Goal: Navigation & Orientation: Find specific page/section

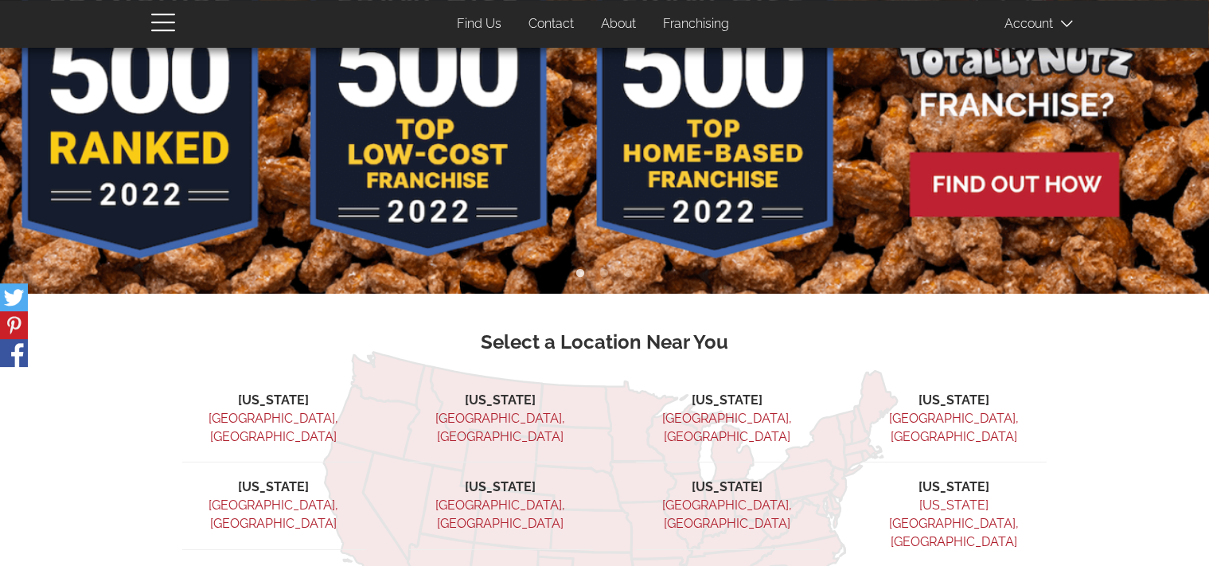
scroll to position [85, 0]
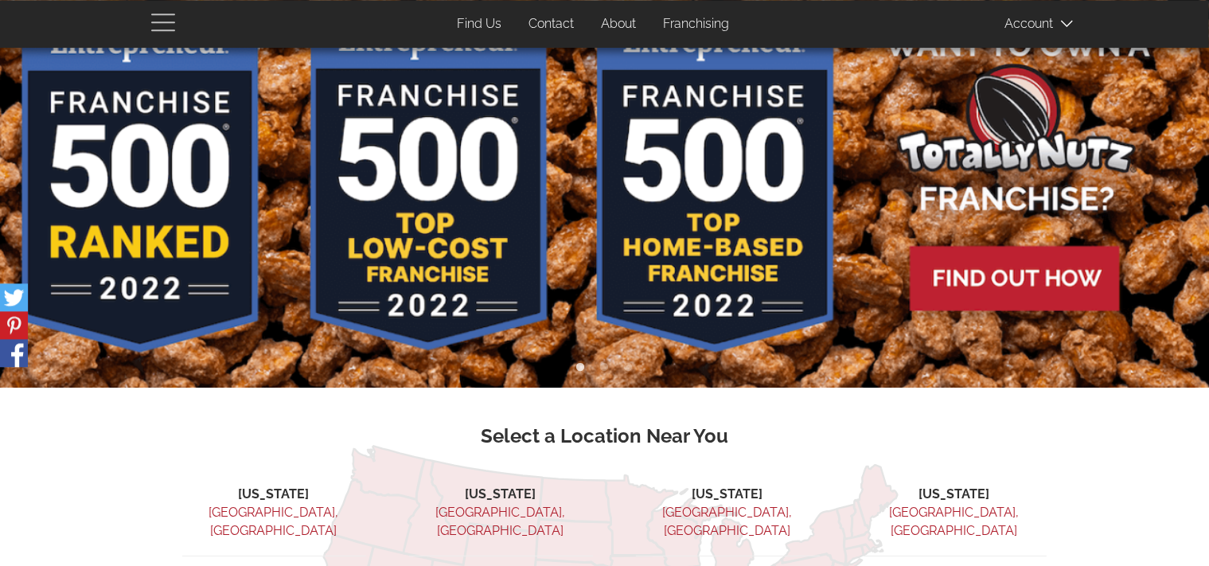
click at [178, 19] on span "button" at bounding box center [167, 21] width 32 height 19
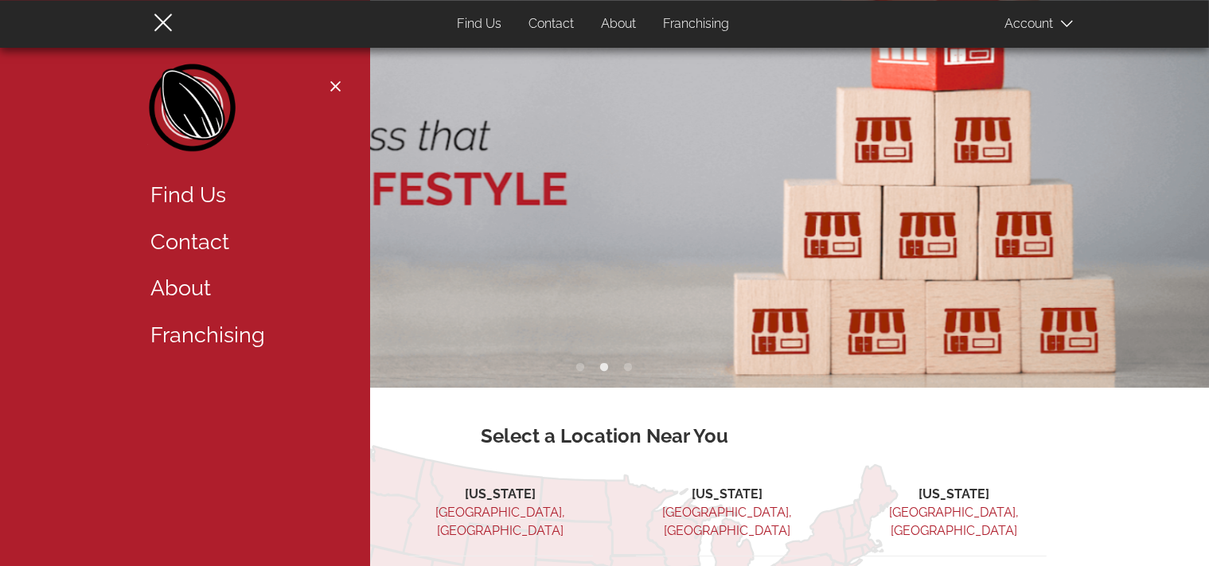
click at [189, 286] on link "About" at bounding box center [242, 288] width 207 height 47
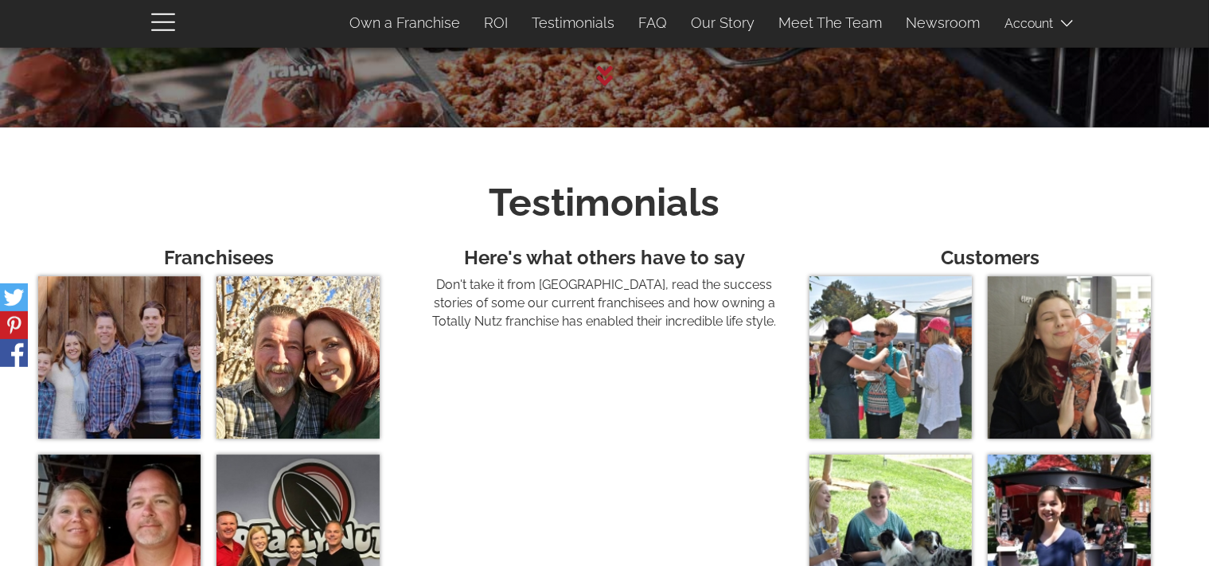
scroll to position [5023, 0]
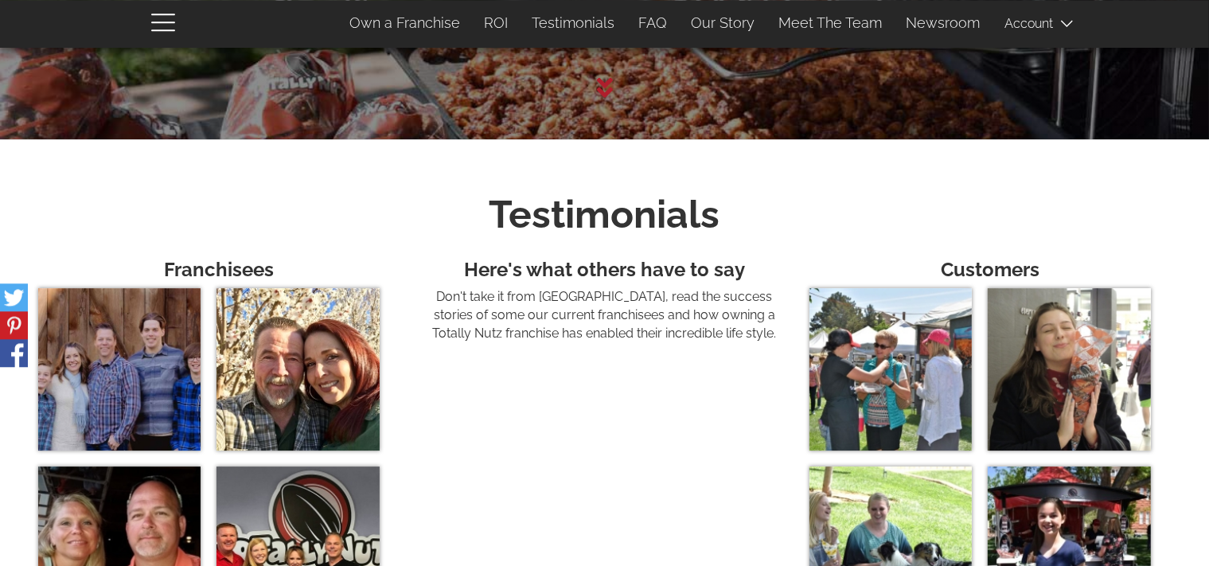
click at [143, 28] on div "User account menu Account Log In 0 items Franchise Section Own a Franchise ROI …" at bounding box center [604, 24] width 931 height 48
click at [166, 29] on span "button" at bounding box center [167, 21] width 32 height 19
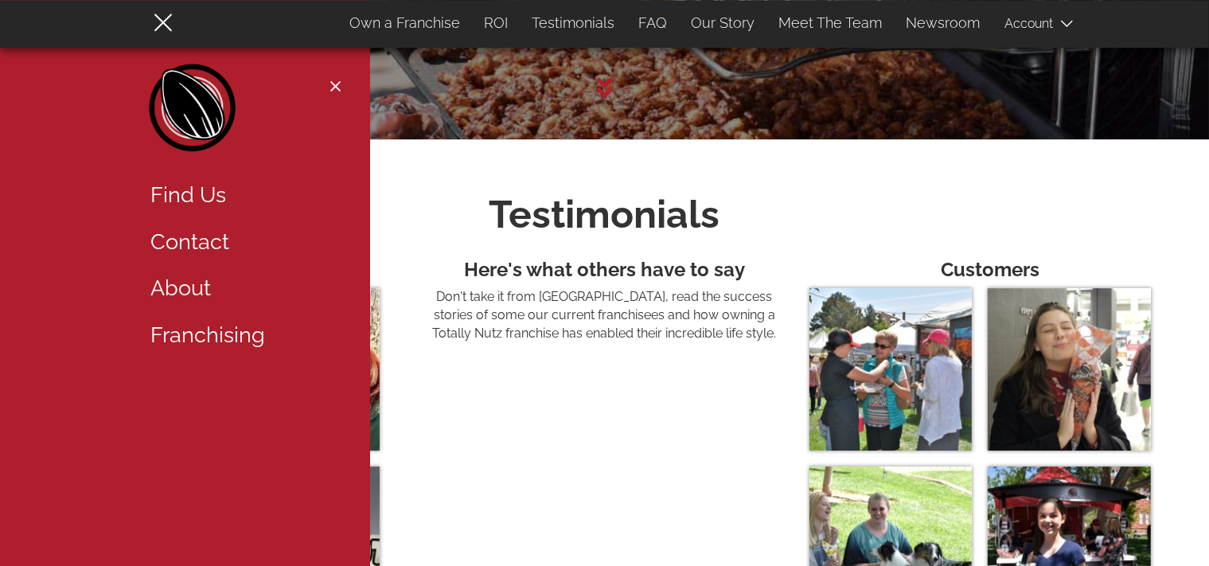
click at [211, 290] on link "About" at bounding box center [242, 288] width 207 height 47
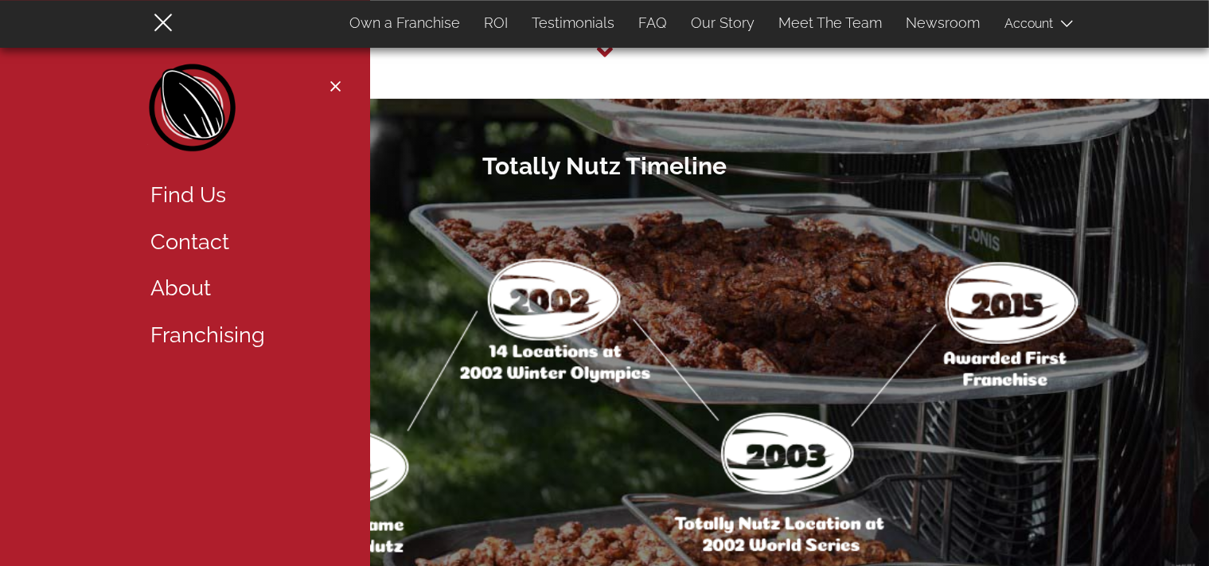
scroll to position [4498, 0]
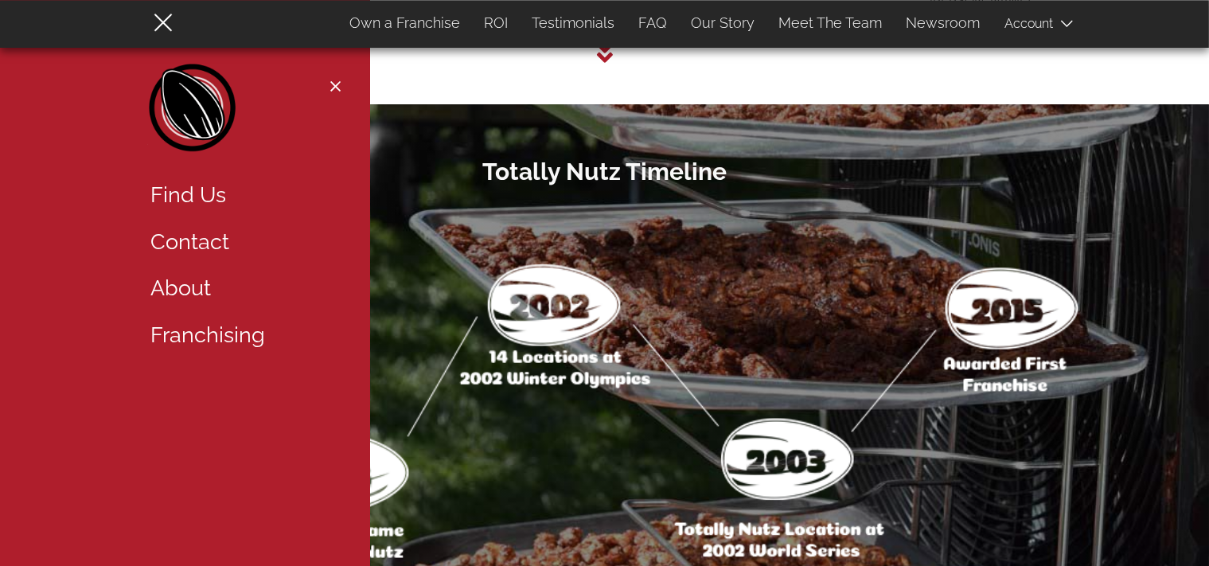
click at [344, 95] on ul "Home" at bounding box center [242, 86] width 207 height 45
click at [343, 84] on button "Close navigation" at bounding box center [336, 86] width 20 height 13
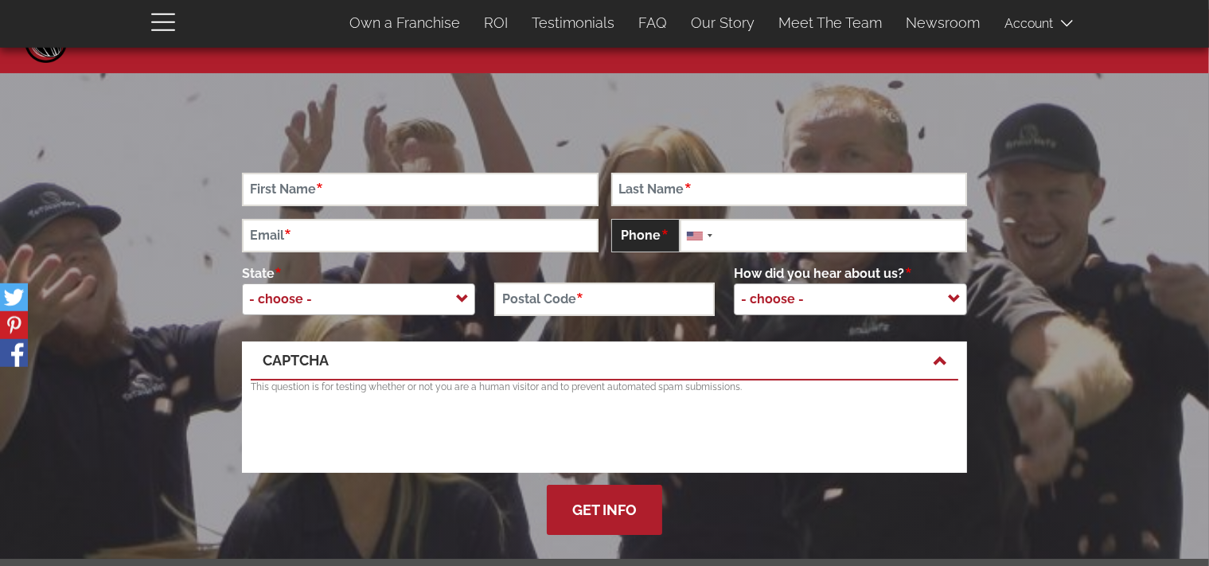
scroll to position [0, 0]
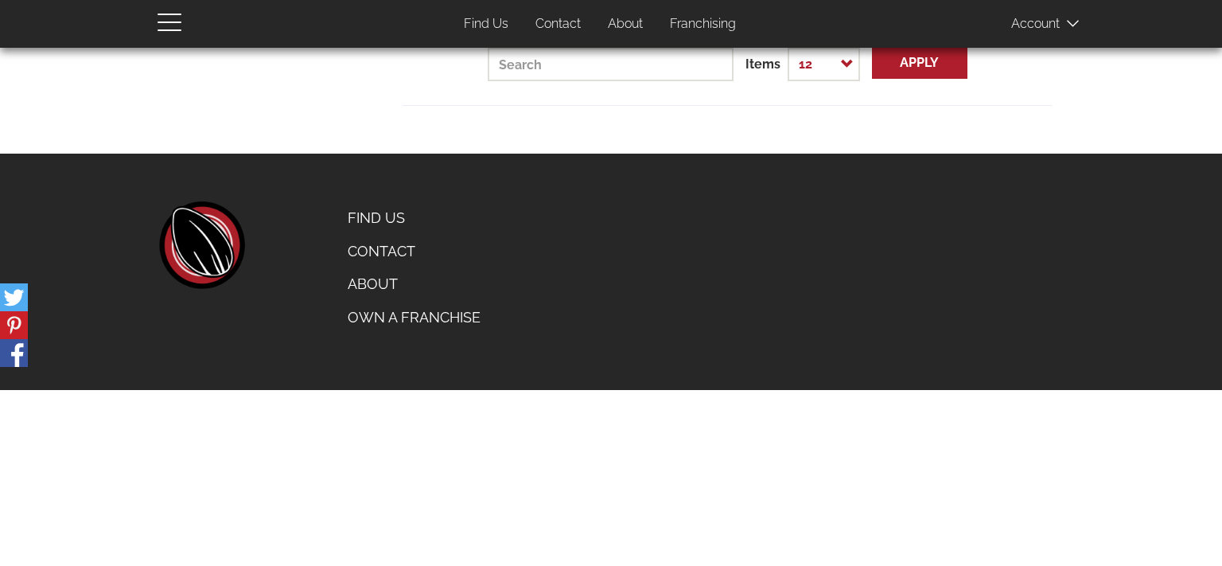
click at [391, 218] on link "Find Us" at bounding box center [414, 217] width 157 height 33
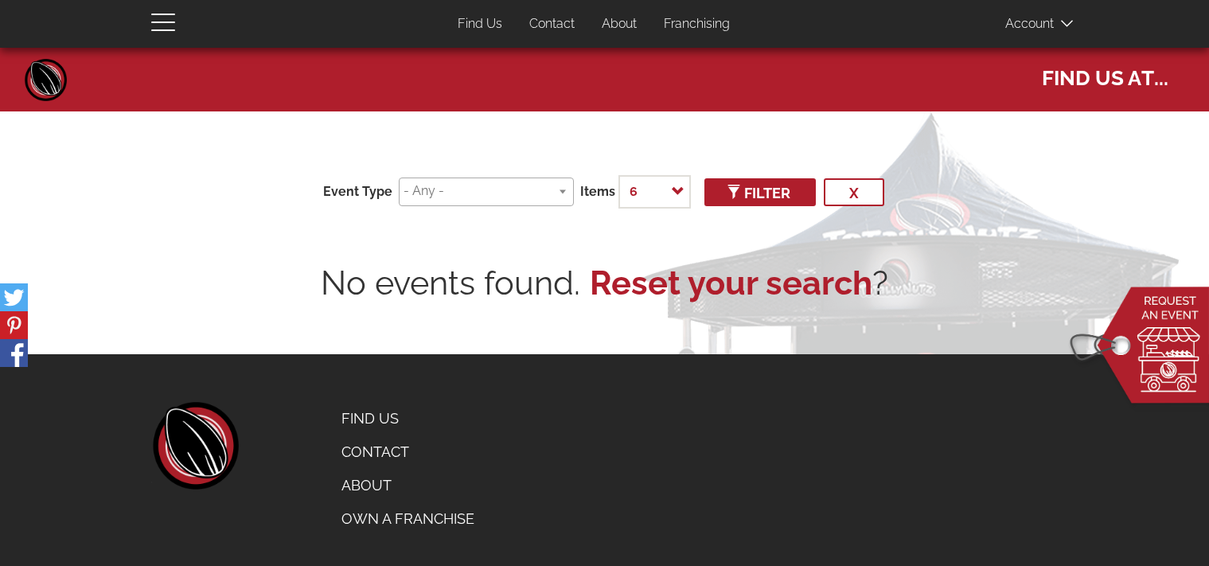
select select
